Goal: Task Accomplishment & Management: Complete application form

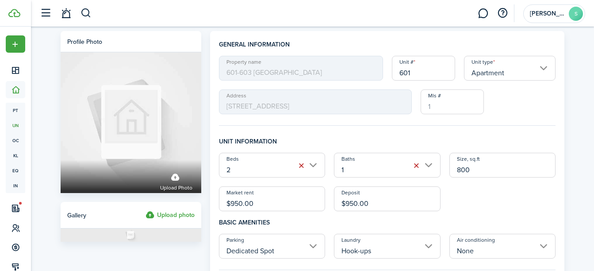
click at [462, 170] on input "800" at bounding box center [502, 165] width 107 height 25
type input "900"
click at [540, 191] on div "Beds 2 Baths 1 Size, sq.ft 900 Market rent $950.00 Deposit $950.00" at bounding box center [387, 182] width 346 height 58
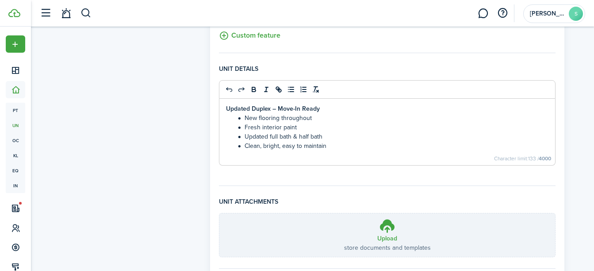
scroll to position [354, 0]
drag, startPoint x: 296, startPoint y: 127, endPoint x: 235, endPoint y: 126, distance: 61.1
click at [235, 126] on li "Fresh interior paint" at bounding box center [392, 126] width 314 height 9
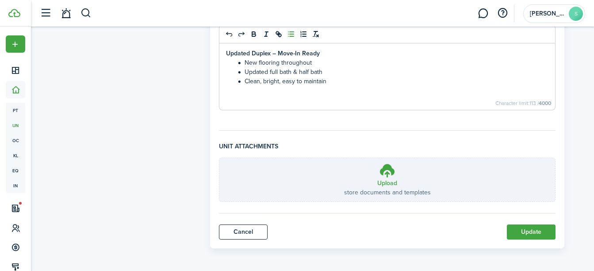
scroll to position [410, 0]
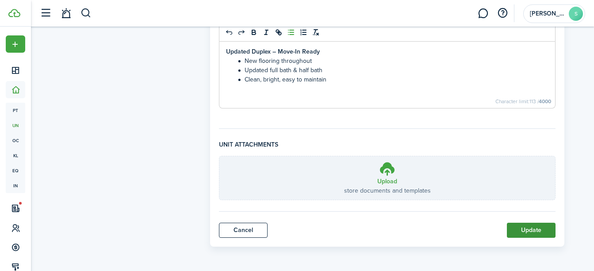
click at [528, 228] on button "Update" at bounding box center [531, 229] width 49 height 15
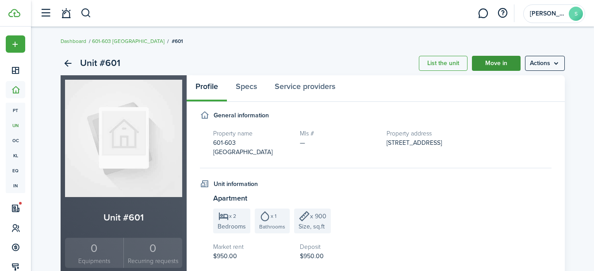
click at [494, 68] on link "Move in" at bounding box center [496, 63] width 49 height 15
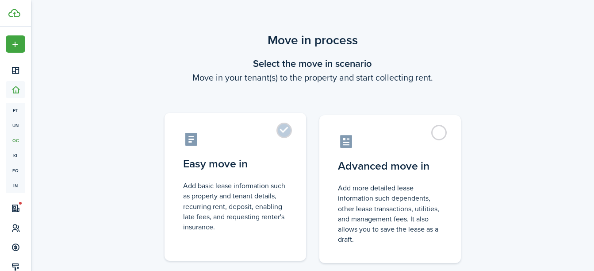
click at [281, 130] on label "Easy move in Add basic lease information such as property and tenant details, r…" at bounding box center [236, 187] width 142 height 148
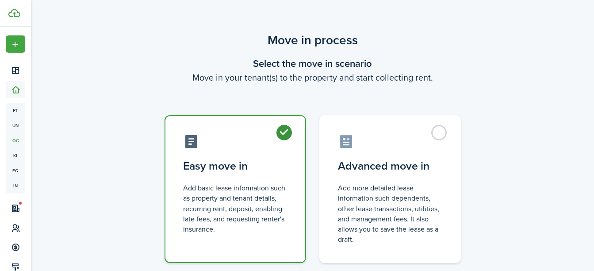
radio input "true"
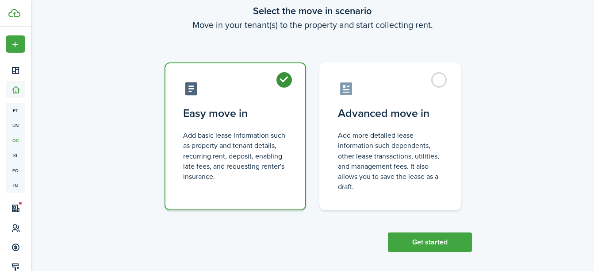
scroll to position [58, 0]
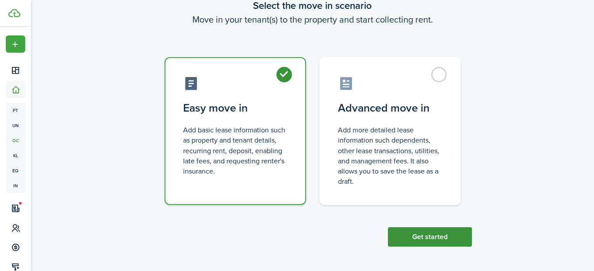
click at [420, 239] on button "Get started" at bounding box center [430, 236] width 84 height 19
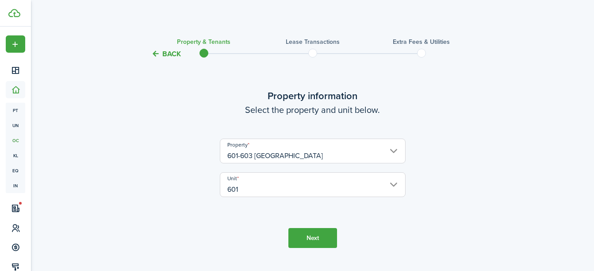
click at [325, 237] on button "Next" at bounding box center [312, 238] width 49 height 20
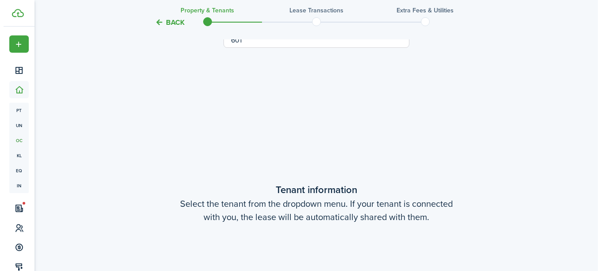
scroll to position [230, 0]
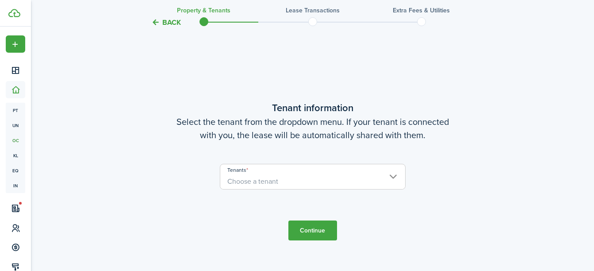
click at [390, 180] on span "Choose a tenant" at bounding box center [312, 181] width 185 height 15
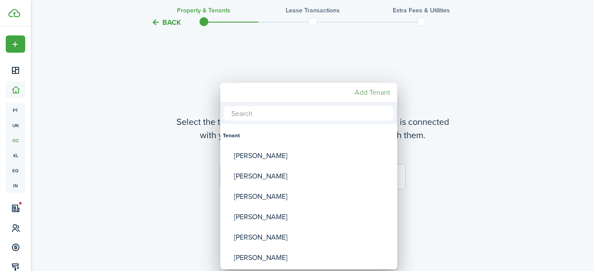
click at [368, 94] on mbsc-button "Add Tenant" at bounding box center [372, 92] width 42 height 16
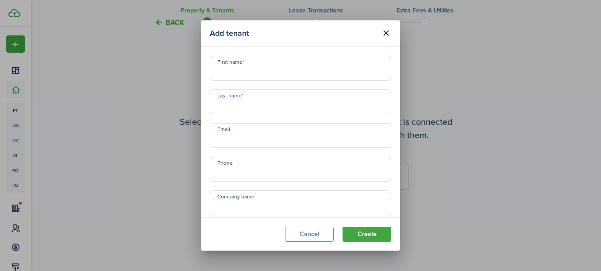
click at [300, 73] on input "First name" at bounding box center [300, 68] width 181 height 25
type input "[PERSON_NAME]"
click at [300, 103] on input "Last name" at bounding box center [300, 101] width 181 height 25
type input "[PERSON_NAME]"
click at [290, 148] on div "First name [PERSON_NAME] Last name [PERSON_NAME] Email Phone Company name Displ…" at bounding box center [300, 147] width 190 height 182
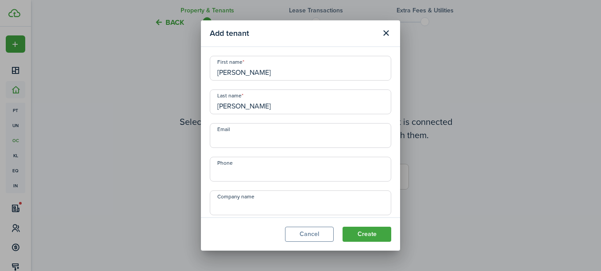
click at [292, 137] on input "Email" at bounding box center [300, 135] width 181 height 25
type input "[EMAIL_ADDRESS][DOMAIN_NAME]"
click at [273, 176] on input "+1" at bounding box center [300, 169] width 181 height 25
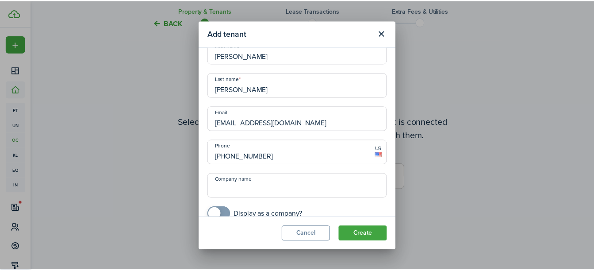
scroll to position [30, 0]
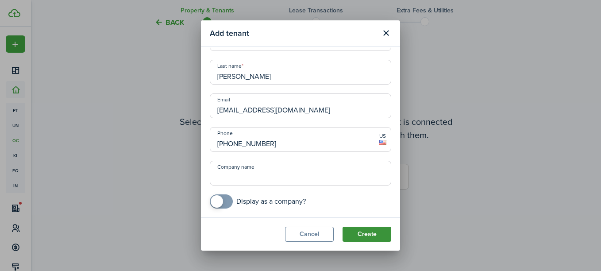
type input "[PHONE_NUMBER]"
click at [369, 234] on button "Create" at bounding box center [366, 233] width 49 height 15
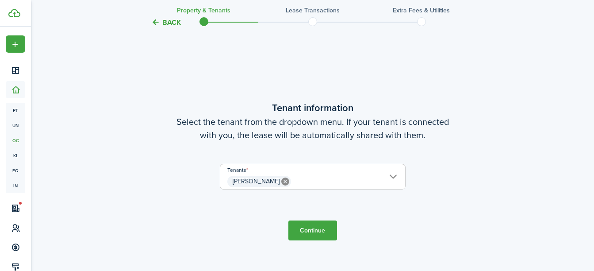
click at [309, 228] on button "Continue" at bounding box center [312, 230] width 49 height 20
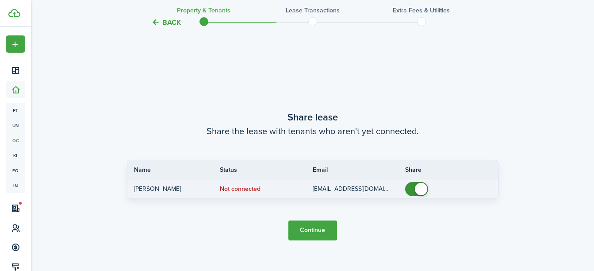
scroll to position [501, 0]
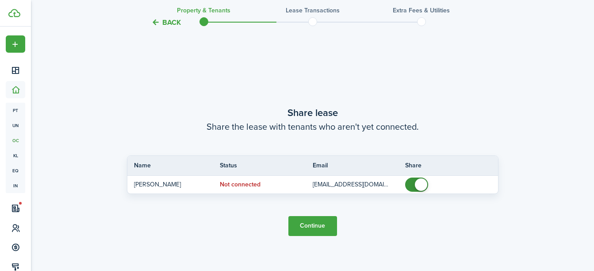
click at [313, 223] on button "Continue" at bounding box center [312, 226] width 49 height 20
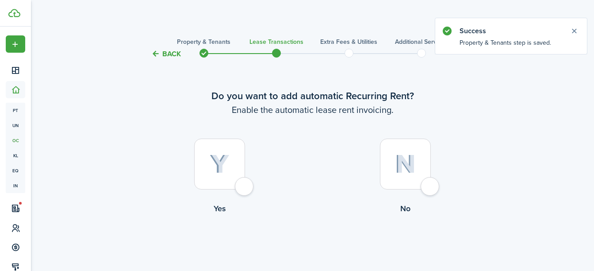
click at [241, 186] on div at bounding box center [219, 163] width 51 height 51
radio input "true"
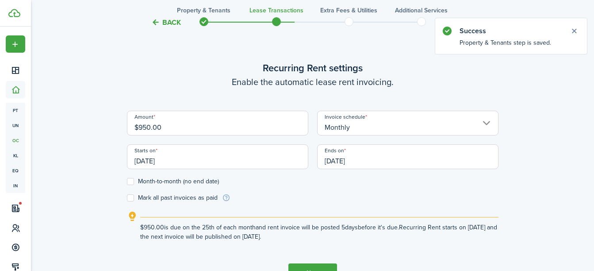
scroll to position [243, 0]
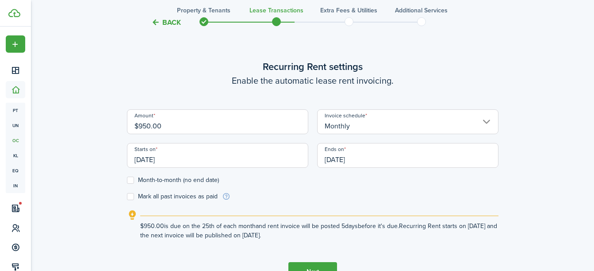
click at [204, 159] on input "[DATE]" at bounding box center [217, 155] width 181 height 25
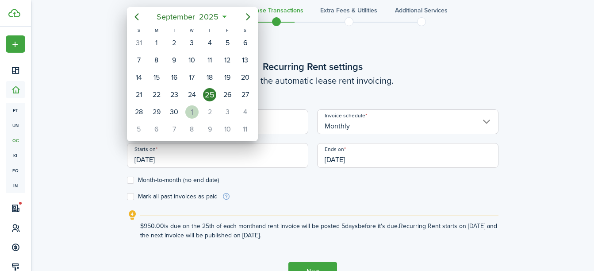
click at [193, 113] on div "1" at bounding box center [191, 111] width 13 height 13
type input "[DATE]"
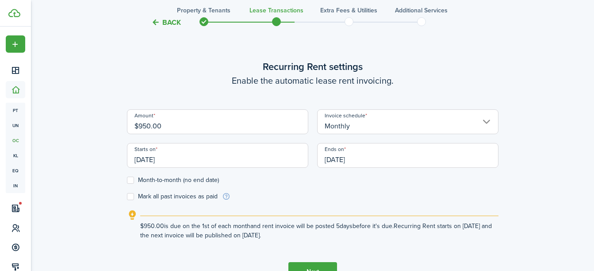
scroll to position [0, 0]
click at [341, 159] on input "[DATE]" at bounding box center [407, 155] width 181 height 25
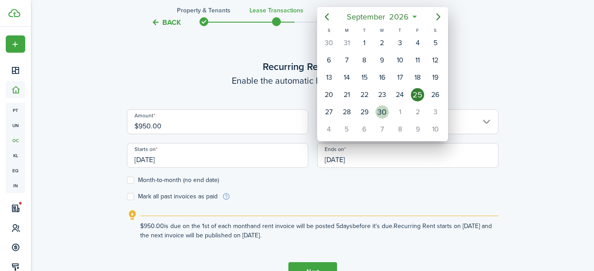
click at [380, 110] on div "30" at bounding box center [381, 111] width 13 height 13
type input "[DATE]"
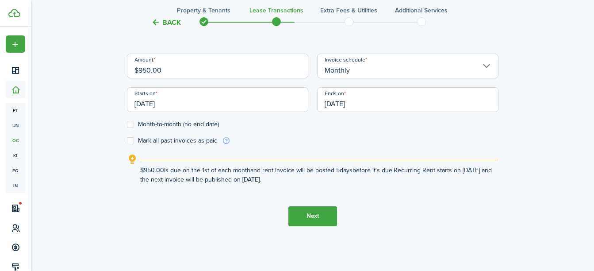
scroll to position [302, 0]
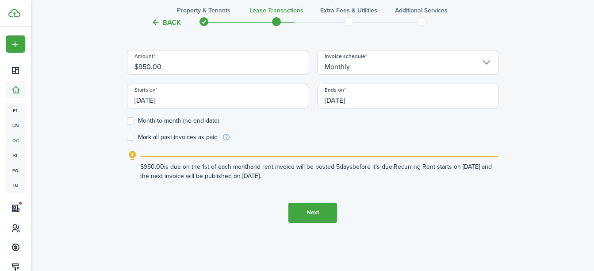
click at [316, 211] on button "Next" at bounding box center [312, 213] width 49 height 20
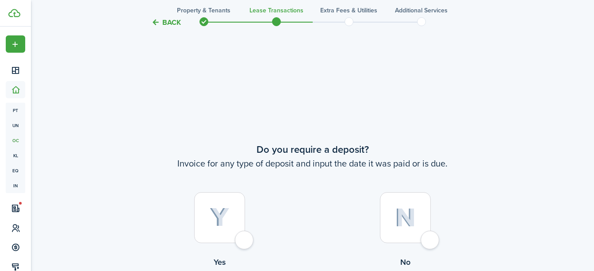
scroll to position [514, 0]
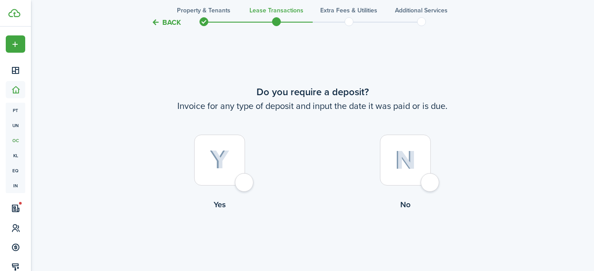
click at [237, 161] on div at bounding box center [219, 159] width 51 height 51
radio input "true"
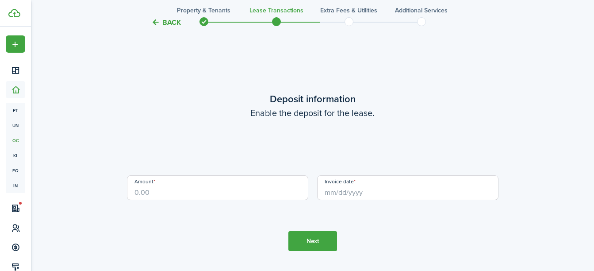
scroll to position [784, 0]
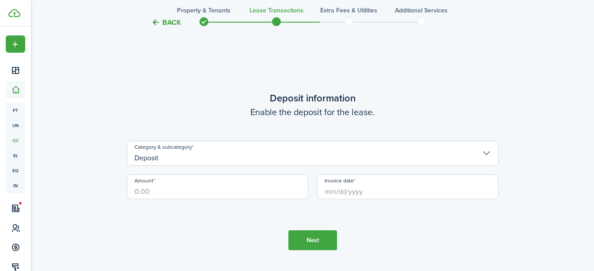
click at [249, 187] on input "Amount" at bounding box center [217, 186] width 181 height 25
click at [346, 191] on input "Invoice date" at bounding box center [407, 186] width 181 height 25
type input "$950.00"
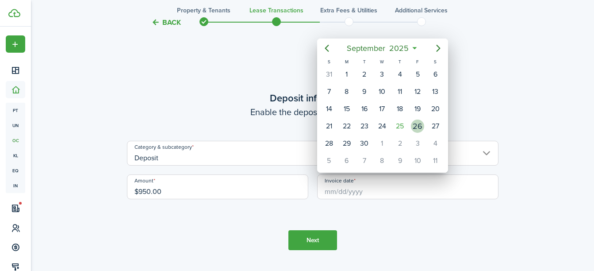
click at [421, 127] on div "26" at bounding box center [417, 125] width 13 height 13
type input "[DATE]"
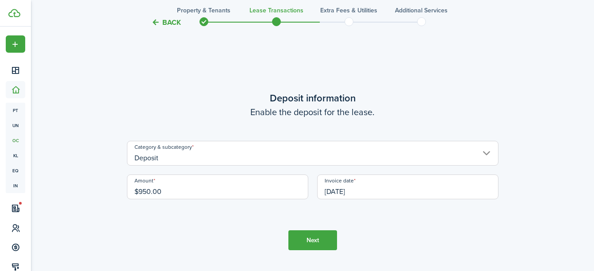
click at [312, 240] on button "Next" at bounding box center [312, 240] width 49 height 20
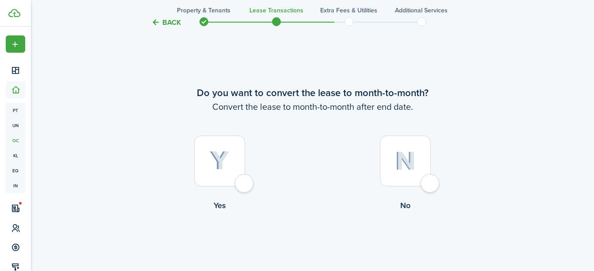
scroll to position [1055, 0]
click at [237, 172] on div at bounding box center [219, 159] width 51 height 51
radio input "true"
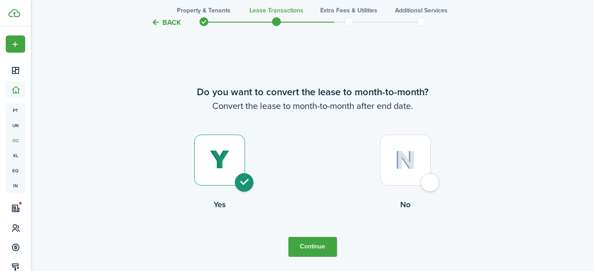
click at [310, 248] on button "Continue" at bounding box center [312, 247] width 49 height 20
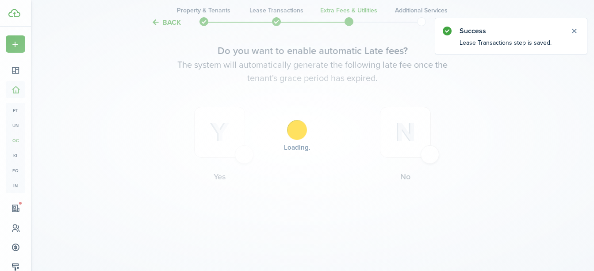
scroll to position [0, 0]
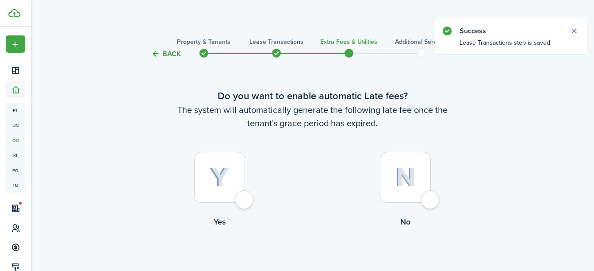
click at [219, 193] on div at bounding box center [219, 177] width 51 height 51
radio input "true"
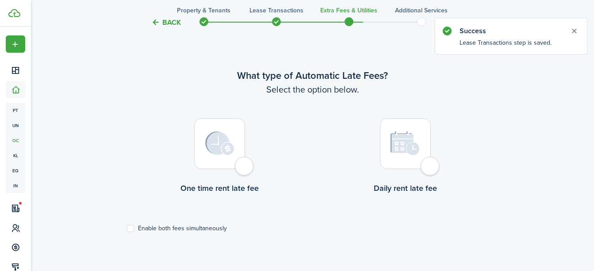
scroll to position [256, 0]
click at [422, 147] on div at bounding box center [405, 143] width 51 height 51
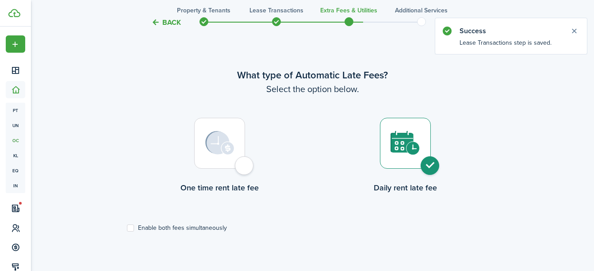
radio input "true"
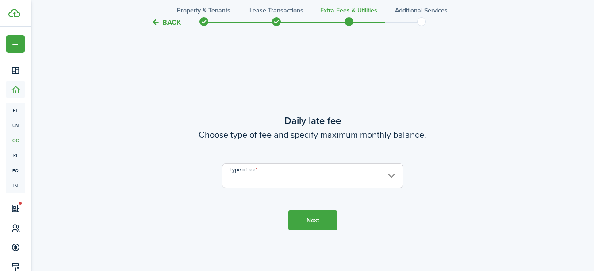
scroll to position [527, 0]
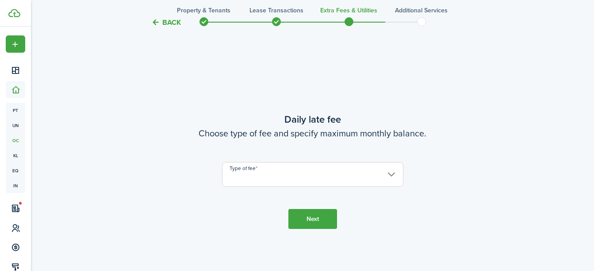
click at [307, 175] on input "Type of fee" at bounding box center [312, 174] width 181 height 25
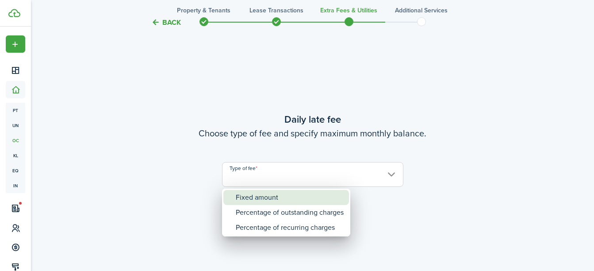
click at [289, 196] on div "Fixed amount" at bounding box center [290, 197] width 108 height 15
type input "Fixed amount"
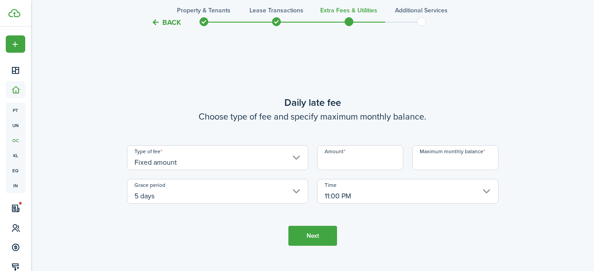
click at [366, 155] on input "Amount" at bounding box center [360, 157] width 86 height 25
type input "$10.00"
click at [454, 159] on input "Maximum monthly balance" at bounding box center [455, 157] width 86 height 25
click at [448, 164] on input "Maximum monthly balance" at bounding box center [455, 157] width 86 height 25
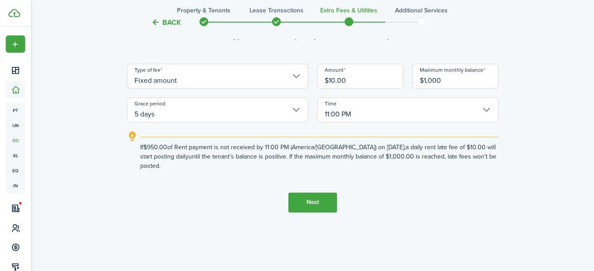
scroll to position [586, 0]
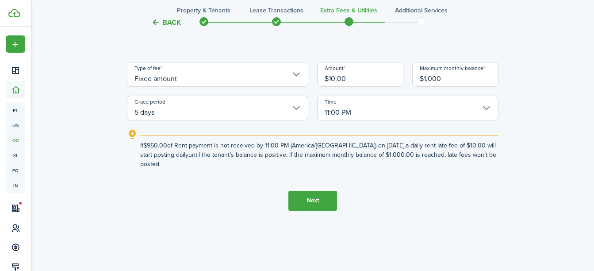
type input "$1,000.00"
click at [322, 200] on button "Next" at bounding box center [312, 201] width 49 height 20
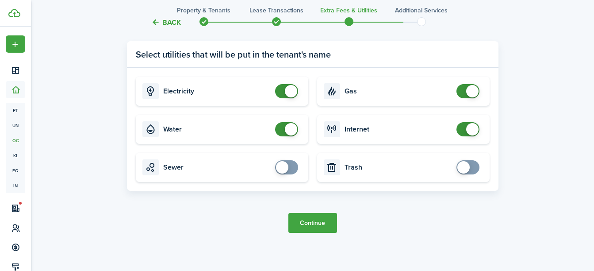
scroll to position [886, 0]
checkbox input "true"
click at [280, 170] on span at bounding box center [282, 167] width 12 height 12
checkbox input "true"
click at [467, 164] on span at bounding box center [463, 167] width 12 height 12
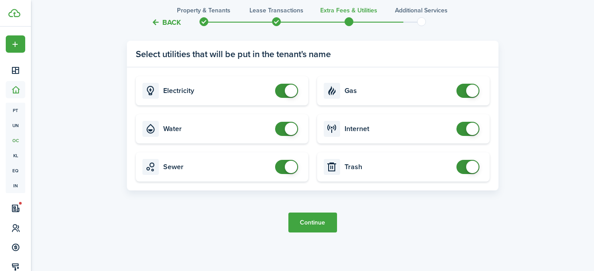
click at [321, 216] on button "Continue" at bounding box center [312, 222] width 49 height 20
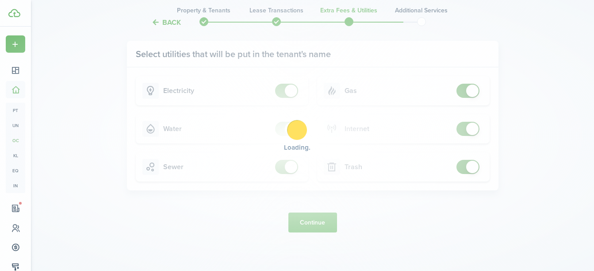
scroll to position [0, 0]
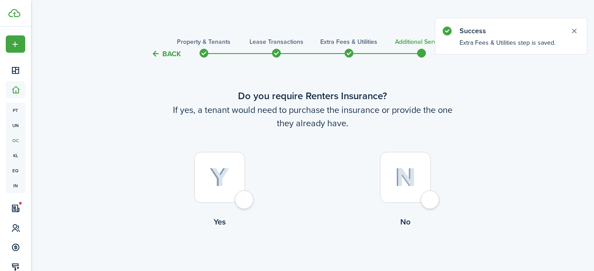
click at [210, 192] on div at bounding box center [219, 177] width 51 height 51
radio input "true"
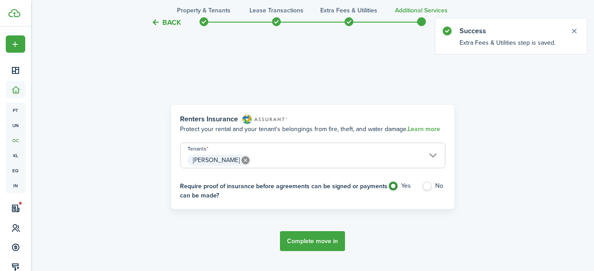
scroll to position [256, 0]
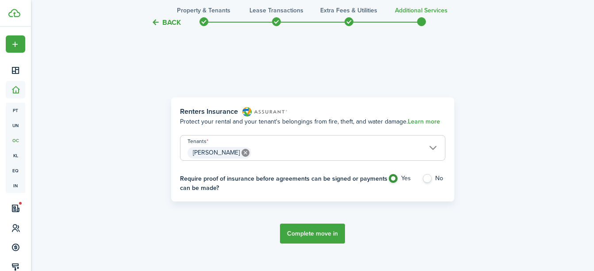
click at [426, 180] on label "No" at bounding box center [433, 180] width 23 height 13
radio input "false"
radio input "true"
click at [428, 148] on span "[PERSON_NAME]" at bounding box center [312, 152] width 264 height 15
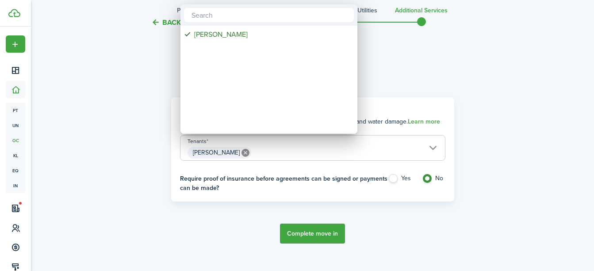
drag, startPoint x: 562, startPoint y: 97, endPoint x: 545, endPoint y: 99, distance: 16.9
click at [560, 97] on div at bounding box center [296, 135] width 735 height 412
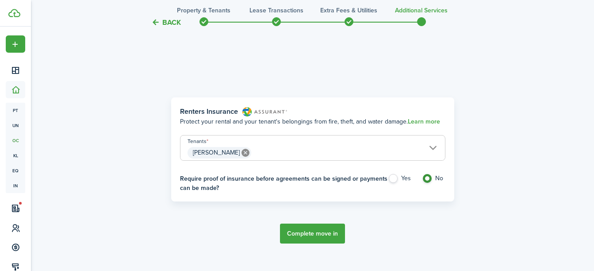
click at [329, 234] on button "Complete move in" at bounding box center [312, 233] width 65 height 20
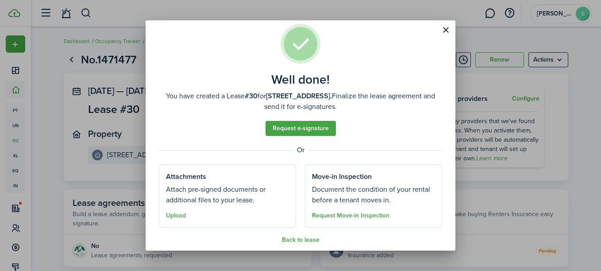
scroll to position [21, 0]
